Goal: Task Accomplishment & Management: Use online tool/utility

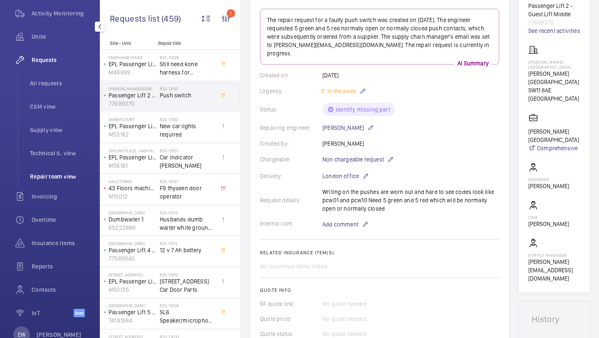
scroll to position [131, 0]
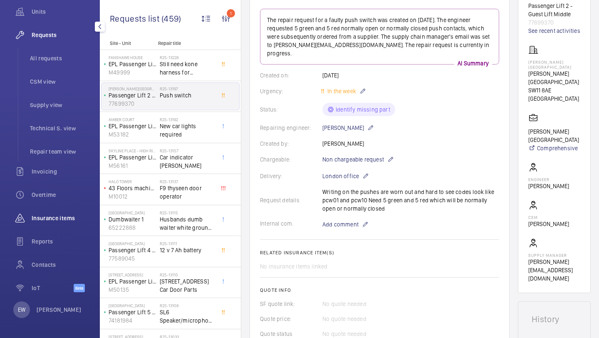
click at [55, 219] on span "Insurance items" at bounding box center [62, 218] width 60 height 8
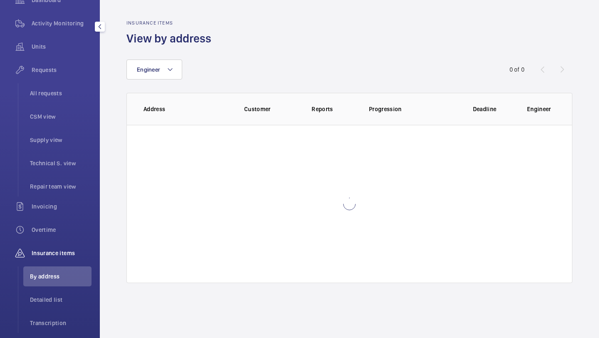
scroll to position [85, 0]
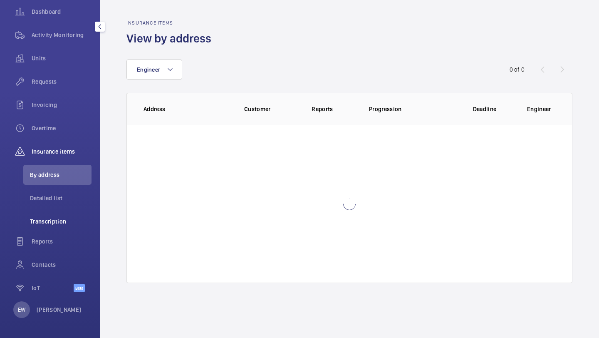
click at [57, 223] on span "Transcription" at bounding box center [61, 221] width 62 height 8
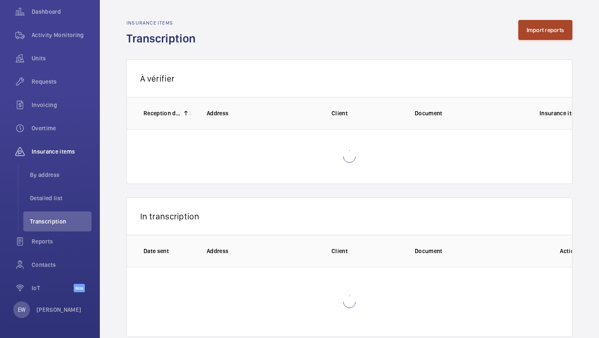
click at [539, 32] on button "Import reports" at bounding box center [545, 30] width 54 height 20
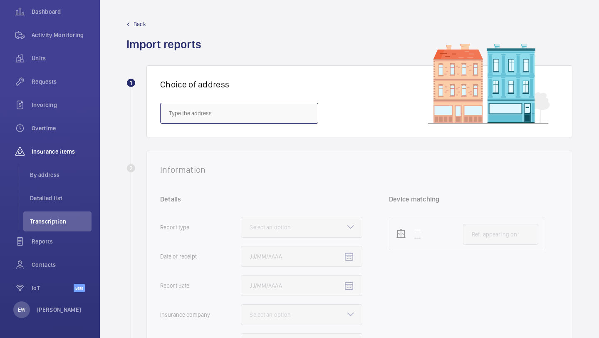
click at [214, 112] on input "text" at bounding box center [239, 113] width 158 height 21
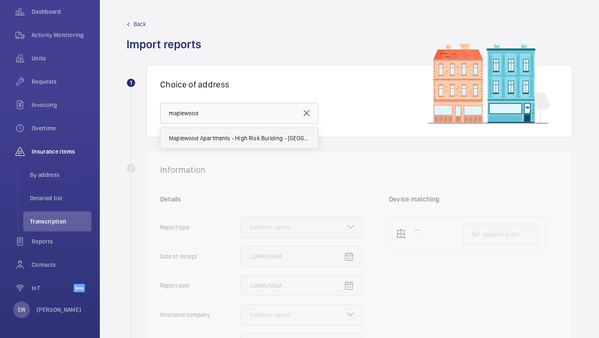
click at [199, 140] on span "Maplewood Apartments - High Risk Building - [GEOGRAPHIC_DATA]" at bounding box center [239, 138] width 141 height 8
type input "Maplewood Apartments - High Risk Building - [GEOGRAPHIC_DATA]"
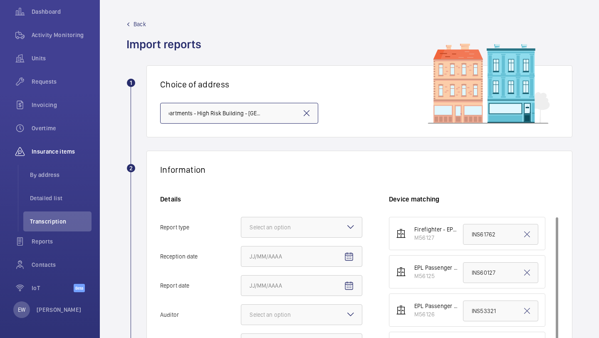
scroll to position [102, 0]
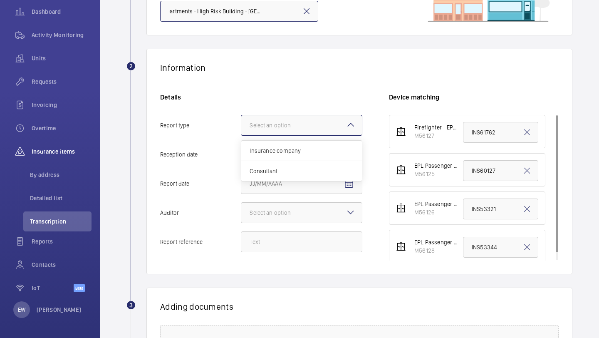
click at [290, 125] on div "Select an option" at bounding box center [281, 125] width 62 height 8
click at [241, 125] on input "Report type Select an option Insurance company Consultant" at bounding box center [241, 125] width 0 height 20
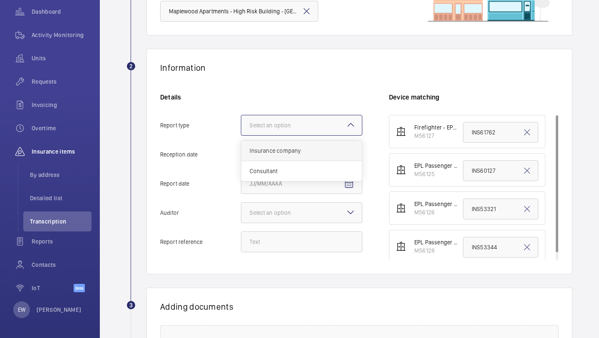
click at [282, 145] on div "Insurance company" at bounding box center [301, 151] width 121 height 20
click at [241, 135] on input "Report type Select an option Insurance company Consultant" at bounding box center [241, 125] width 0 height 20
click at [353, 156] on mat-icon "Open calendar" at bounding box center [349, 155] width 10 height 10
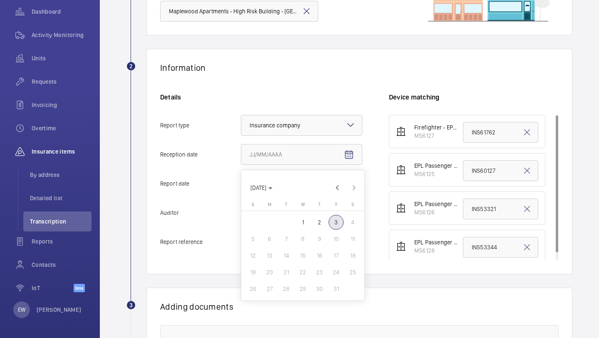
click at [316, 220] on span "2" at bounding box center [319, 222] width 15 height 15
type input "[DATE]"
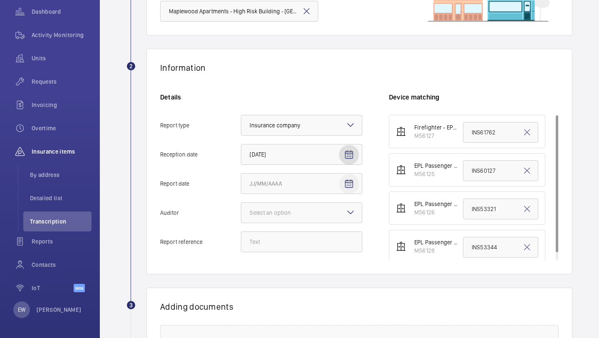
click at [350, 185] on mat-icon "Open calendar" at bounding box center [349, 184] width 10 height 10
click at [319, 252] on span "2" at bounding box center [319, 251] width 15 height 15
type input "[DATE]"
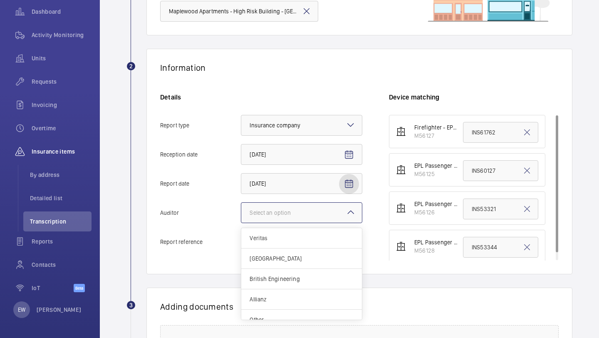
click at [325, 216] on div at bounding box center [301, 213] width 121 height 20
click at [241, 216] on input "Auditor Select an option Veritas Zurich British Engineering Allianz Other" at bounding box center [241, 213] width 0 height 20
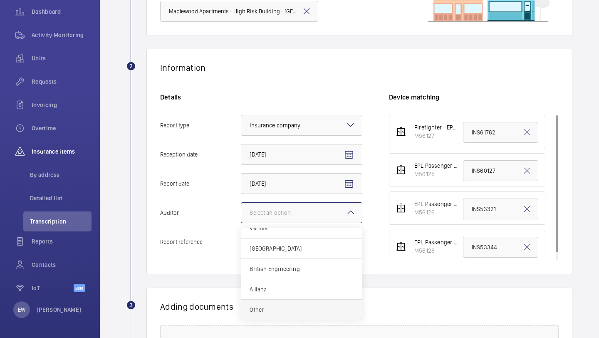
click at [291, 304] on div "Other" at bounding box center [301, 309] width 121 height 20
click at [241, 222] on input "Auditor Select an option Veritas Zurich British Engineering Allianz Other" at bounding box center [241, 213] width 0 height 20
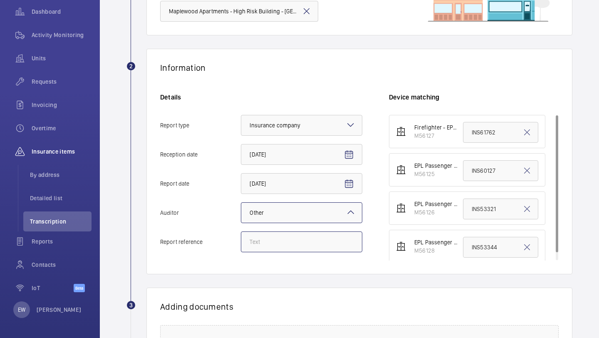
click at [318, 251] on input "Report reference" at bounding box center [301, 241] width 121 height 21
type input "maplewood lift 3"
click at [478, 183] on li "EPL Passenger Lift No 1 M56125 INS60127" at bounding box center [467, 169] width 156 height 33
click at [478, 178] on input "INS60127" at bounding box center [500, 170] width 75 height 21
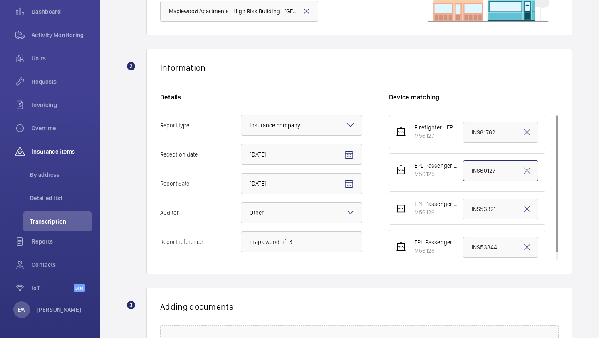
click at [478, 178] on input "INS60127" at bounding box center [500, 170] width 75 height 21
paste input "10552139-4"
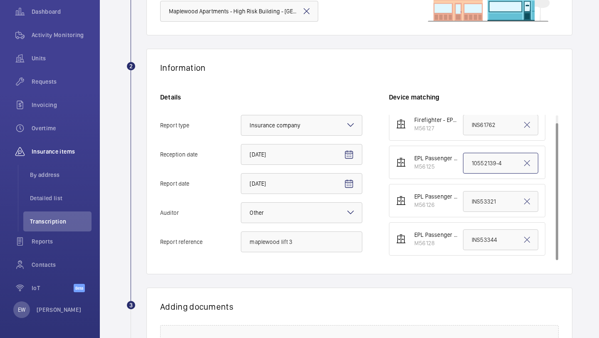
scroll to position [231, 0]
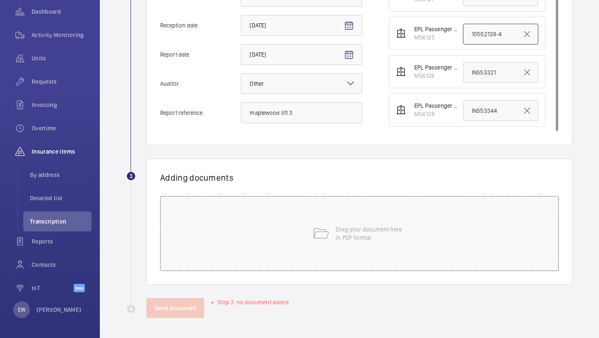
type input "10552139-4"
click at [342, 258] on div "Drag your document here in PDF format" at bounding box center [359, 233] width 398 height 75
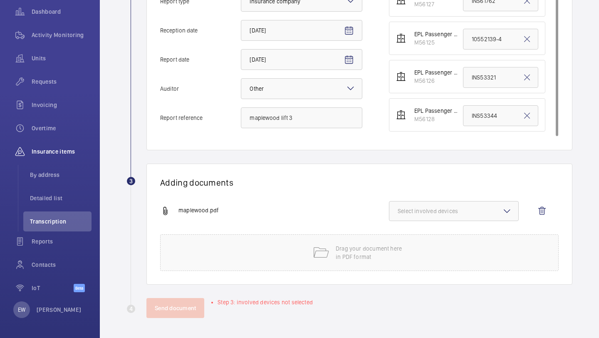
click at [440, 210] on span "Select involved devices" at bounding box center [454, 211] width 112 height 8
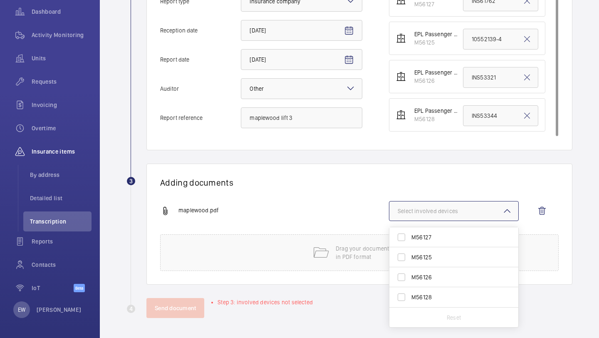
click at [433, 255] on span "M56125" at bounding box center [454, 257] width 86 height 8
click at [410, 255] on input "M56125" at bounding box center [401, 257] width 17 height 17
checkbox input "true"
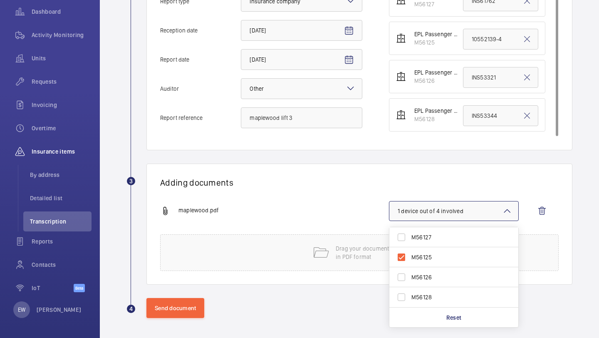
click at [187, 296] on wm-front-report-upload-form "2 Information Details Report type Select an option × Insurance company × Recept…" at bounding box center [349, 121] width 446 height 393
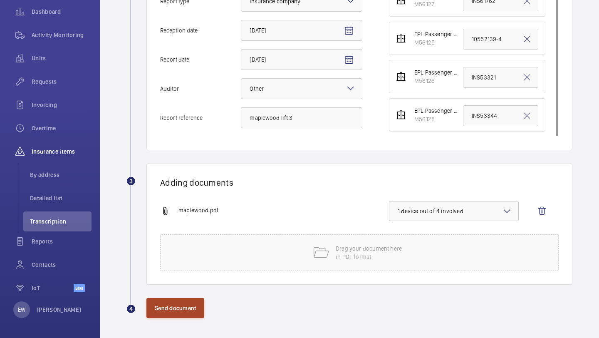
click at [186, 298] on button "Send document" at bounding box center [175, 308] width 58 height 20
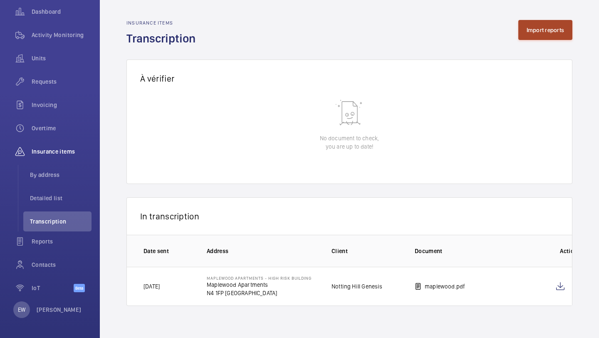
click at [543, 35] on button "Import reports" at bounding box center [545, 30] width 54 height 20
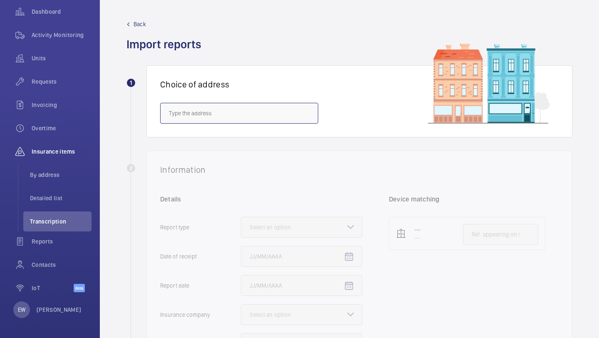
click at [278, 111] on input "text" at bounding box center [239, 113] width 158 height 21
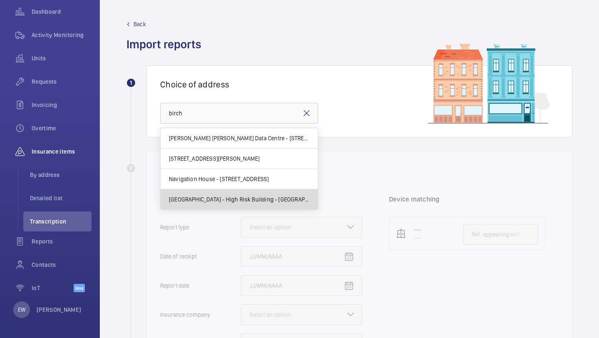
click at [227, 194] on mat-option "[GEOGRAPHIC_DATA] - High Risk Building - [GEOGRAPHIC_DATA]" at bounding box center [239, 199] width 157 height 20
type input "[GEOGRAPHIC_DATA] - High Risk Building - [GEOGRAPHIC_DATA]"
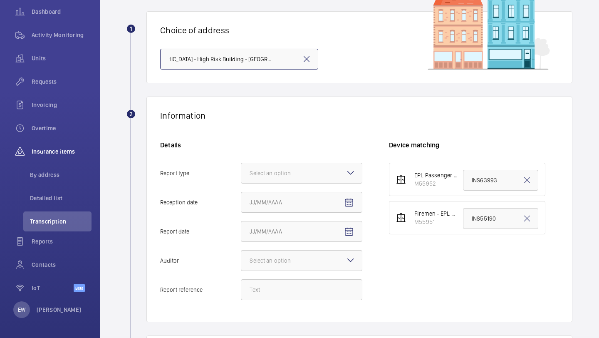
scroll to position [54, 0]
click at [262, 181] on div at bounding box center [301, 173] width 121 height 20
click at [241, 181] on input "Report type Select an option" at bounding box center [241, 173] width 0 height 20
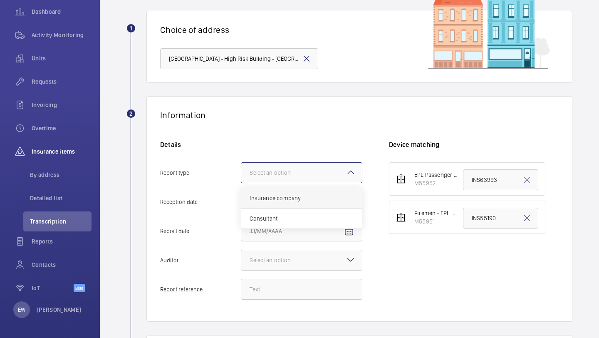
click at [269, 207] on div "Insurance company" at bounding box center [301, 198] width 121 height 20
click at [241, 183] on input "Report type Select an option Insurance company Consultant" at bounding box center [241, 173] width 0 height 20
click at [347, 197] on button "Reception date" at bounding box center [349, 202] width 20 height 20
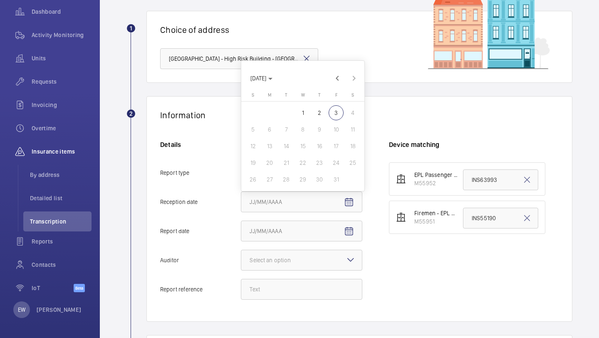
click at [317, 100] on th "[DATE] T" at bounding box center [319, 96] width 17 height 9
click at [317, 109] on span "2" at bounding box center [319, 112] width 15 height 15
type input "[DATE]"
click at [352, 223] on span "Open calendar" at bounding box center [349, 231] width 20 height 20
click at [313, 141] on span "2" at bounding box center [319, 141] width 15 height 15
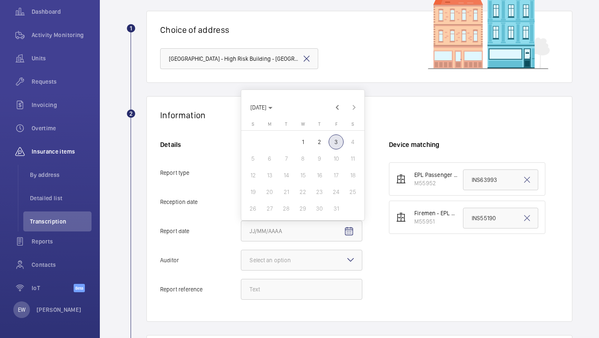
type input "[DATE]"
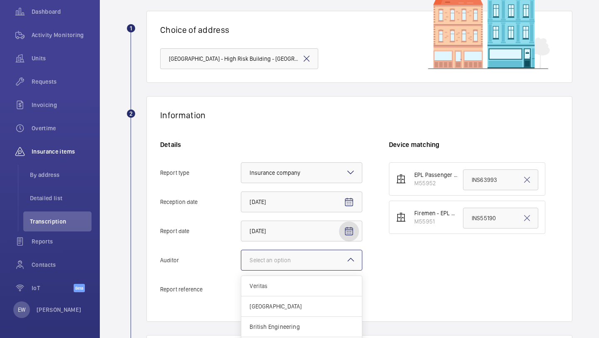
click at [294, 257] on div "Select an option" at bounding box center [281, 260] width 62 height 8
click at [241, 257] on input "Auditor Select an option Veritas Zurich British Engineering Allianz Other" at bounding box center [241, 260] width 0 height 20
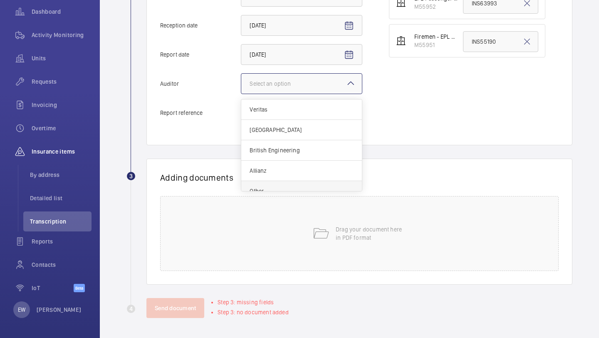
scroll to position [6, 0]
click at [291, 185] on span "Other" at bounding box center [302, 184] width 104 height 8
click at [241, 94] on input "Auditor Select an option Veritas Zurich British Engineering Allianz Other" at bounding box center [241, 84] width 0 height 20
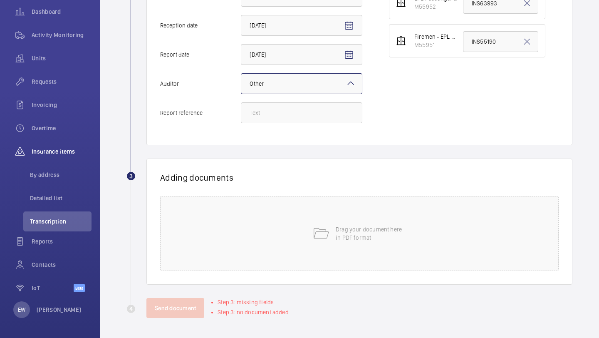
scroll to position [107, 0]
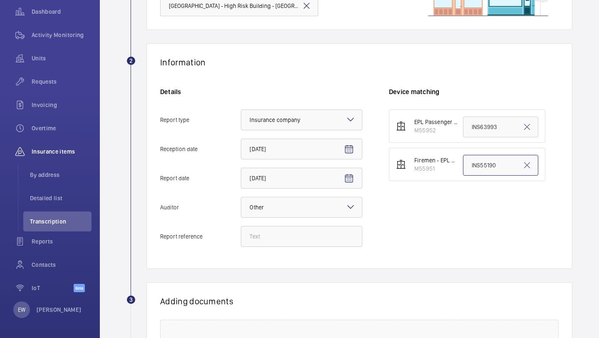
click at [474, 169] on input "INS55190" at bounding box center [500, 165] width 75 height 21
paste input "10552139-6 –"
type input "10552139-6 –"
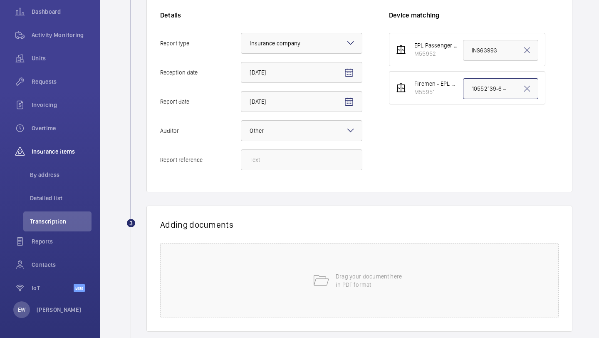
scroll to position [231, 0]
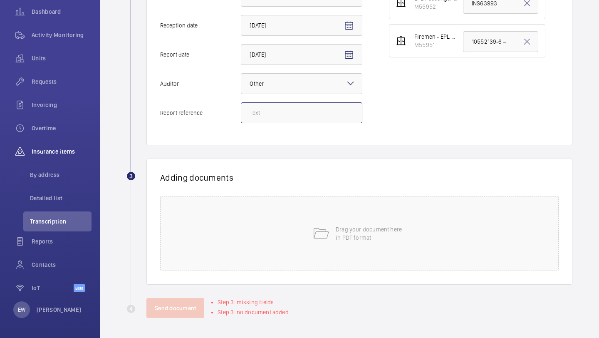
click at [288, 108] on input "Report reference" at bounding box center [301, 112] width 121 height 21
paste input "10552139-6 –"
type input "10552139-6 –"
click at [288, 242] on div "Drag your document here in PDF format" at bounding box center [359, 233] width 398 height 75
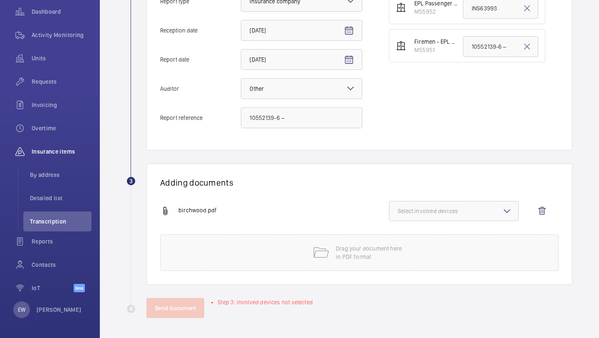
click at [459, 207] on span "Select involved devices" at bounding box center [454, 211] width 112 height 8
click at [435, 255] on span "M55951" at bounding box center [454, 257] width 86 height 8
click at [410, 255] on input "M55951" at bounding box center [401, 257] width 17 height 17
checkbox input "true"
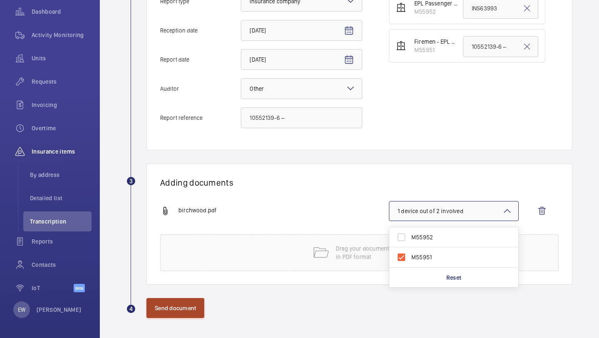
click at [190, 314] on button "Send document" at bounding box center [175, 308] width 58 height 20
